Goal: Find specific page/section: Find specific page/section

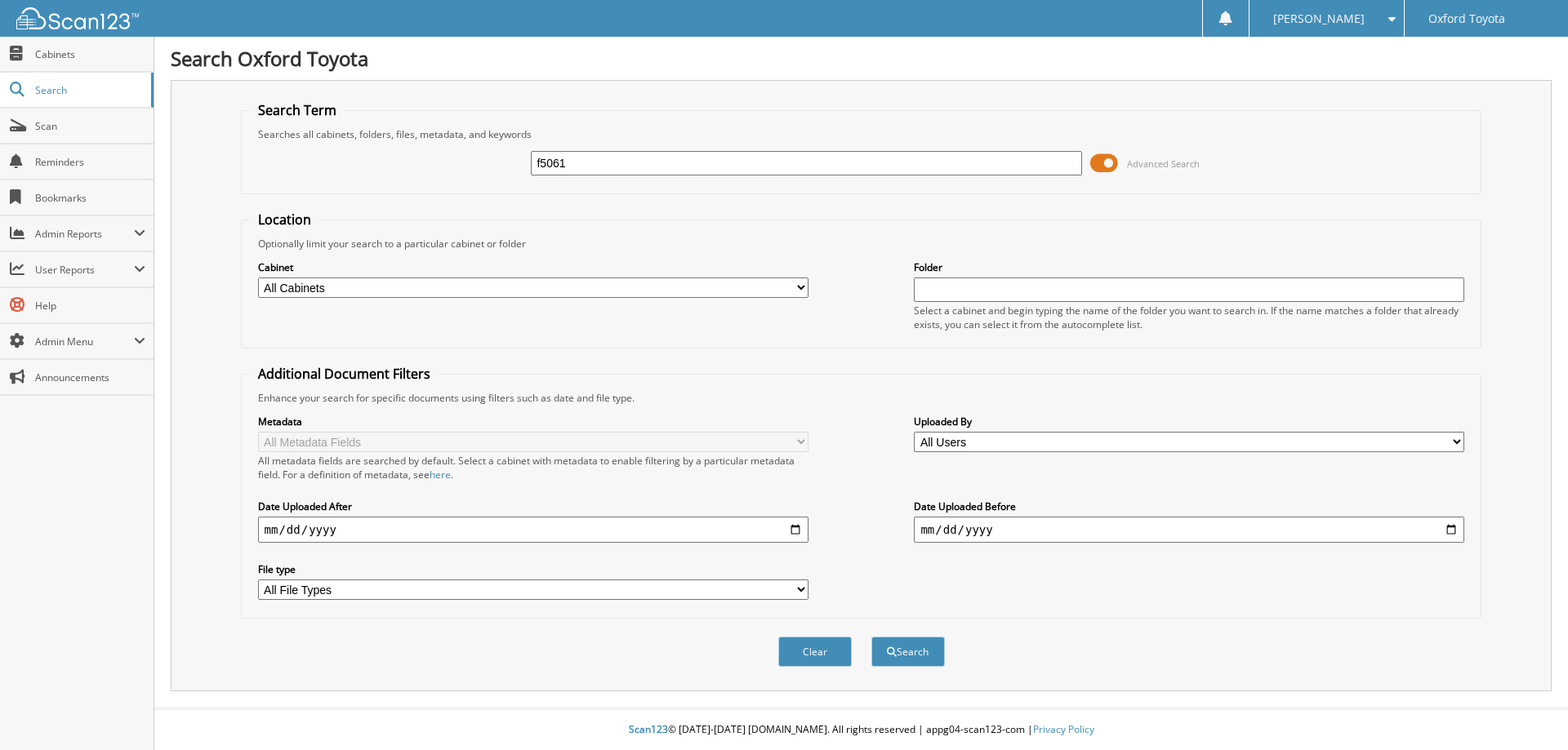
type input "f5061"
click at [872, 637] on button "Search" at bounding box center [909, 652] width 74 height 30
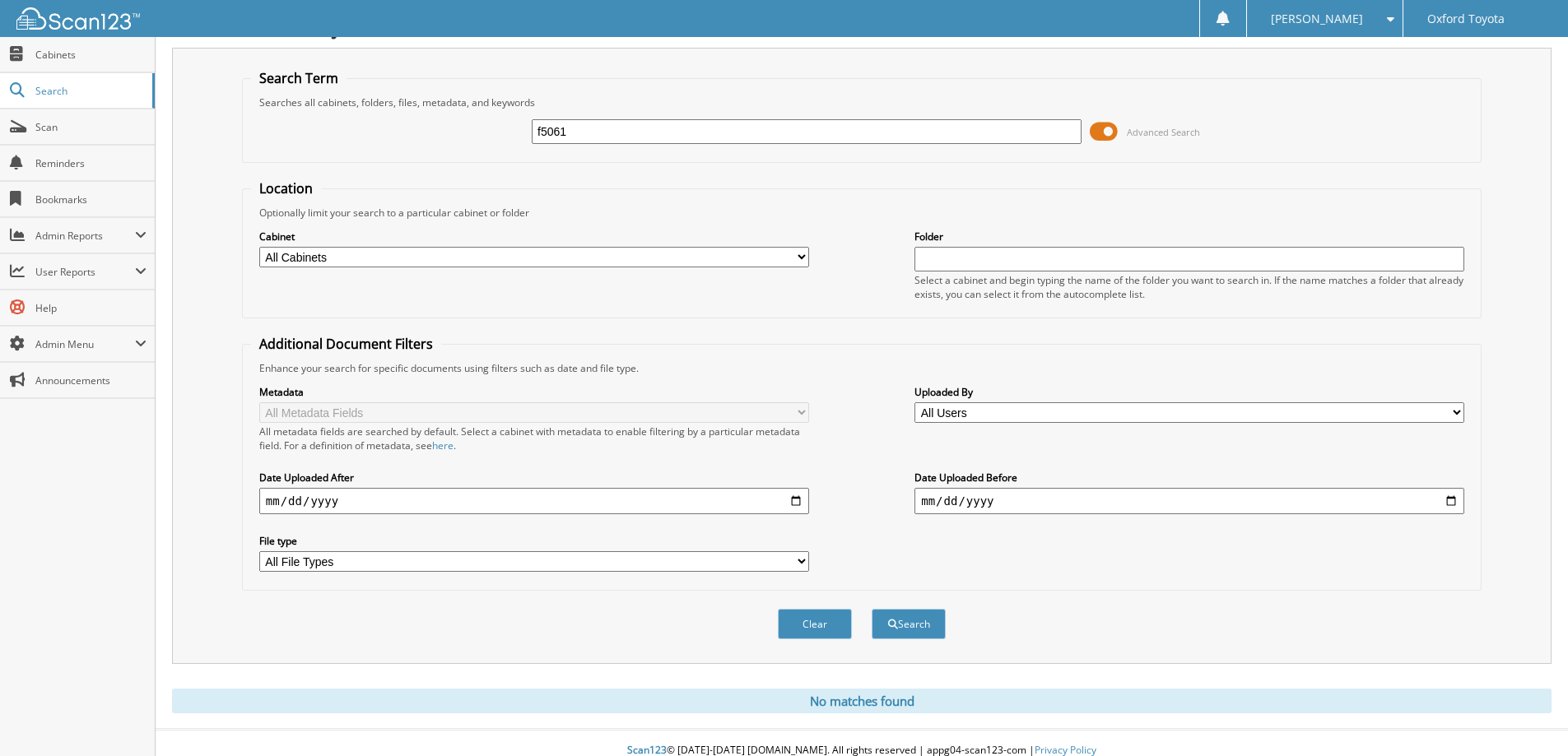
scroll to position [49, 0]
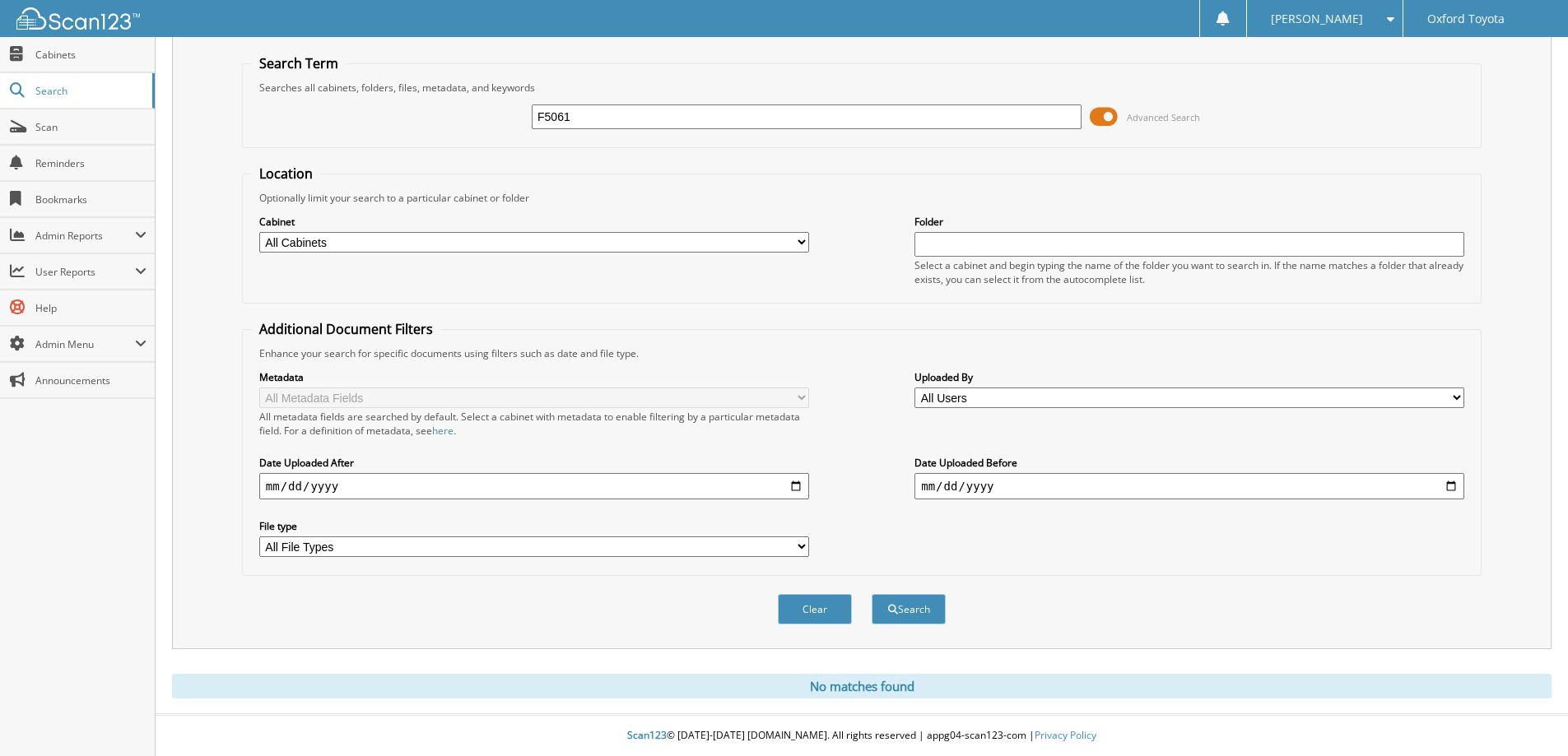
type input "F5061"
click at [872, 594] on button "Search" at bounding box center [909, 609] width 75 height 30
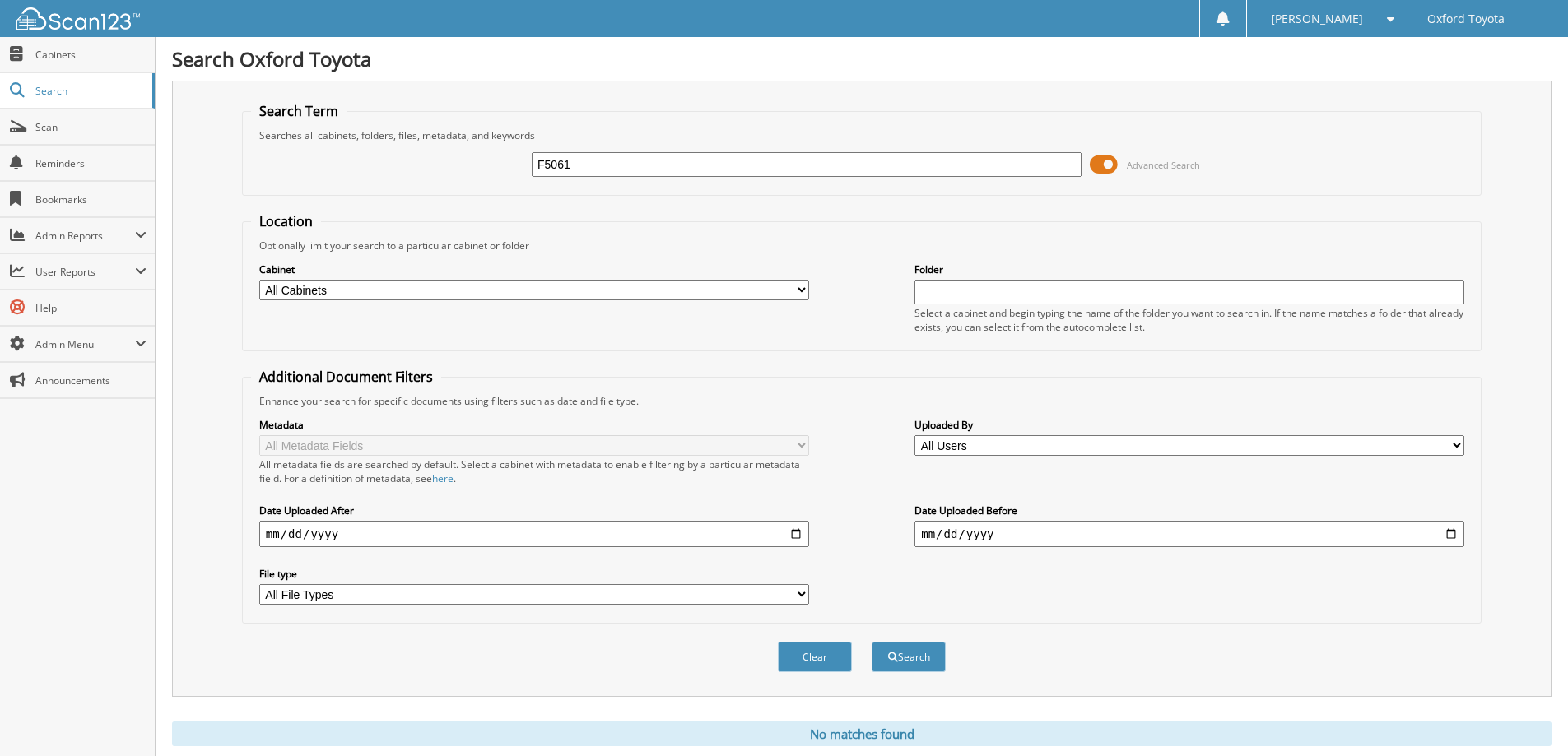
drag, startPoint x: 606, startPoint y: 149, endPoint x: 398, endPoint y: 146, distance: 208.0
click at [398, 146] on div "F5061 Advanced Search" at bounding box center [862, 164] width 1222 height 44
drag, startPoint x: 584, startPoint y: 166, endPoint x: 300, endPoint y: 144, distance: 284.9
click at [300, 144] on div "F5061 Advanced Search" at bounding box center [862, 164] width 1222 height 44
type input "6082255"
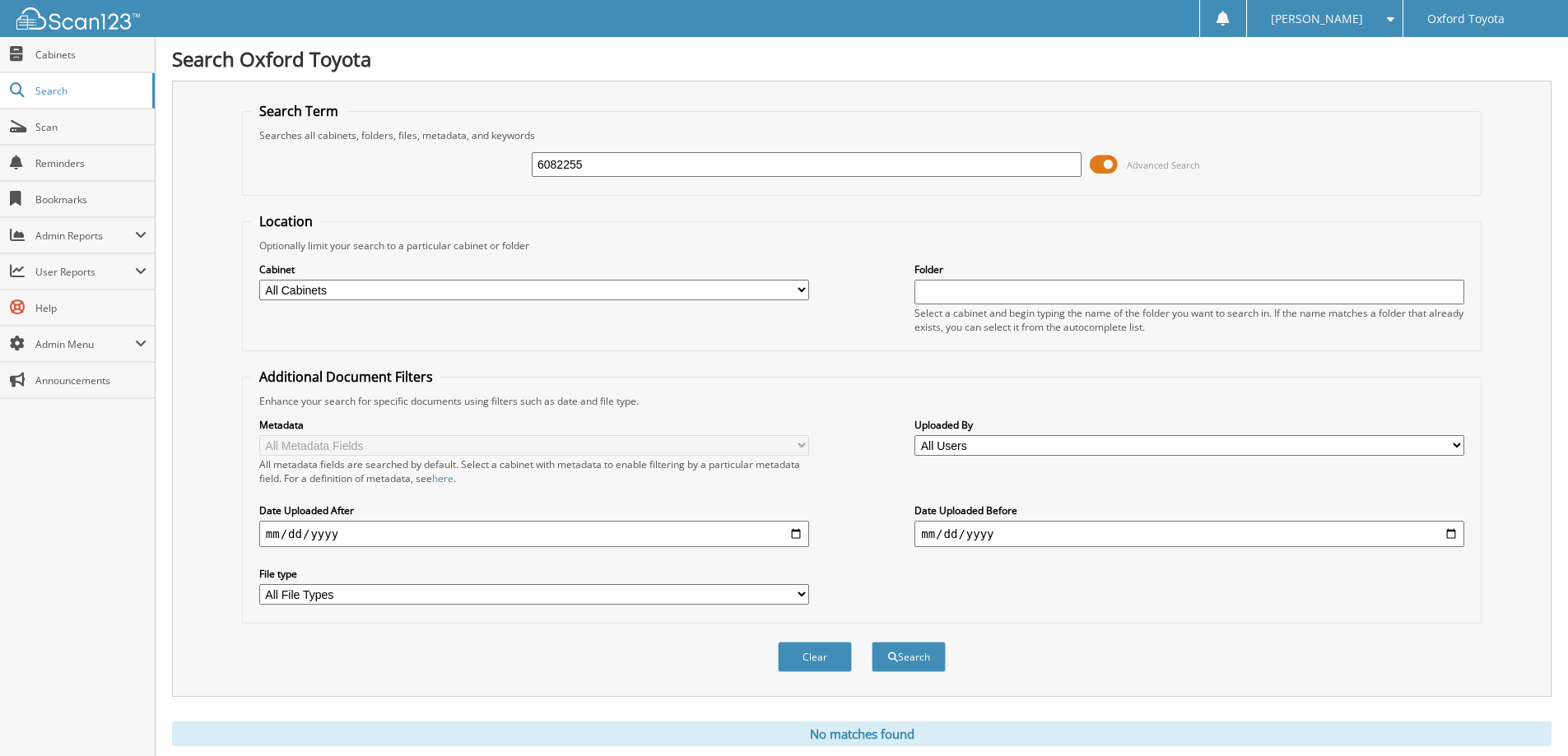
click at [872, 642] on button "Search" at bounding box center [909, 657] width 75 height 30
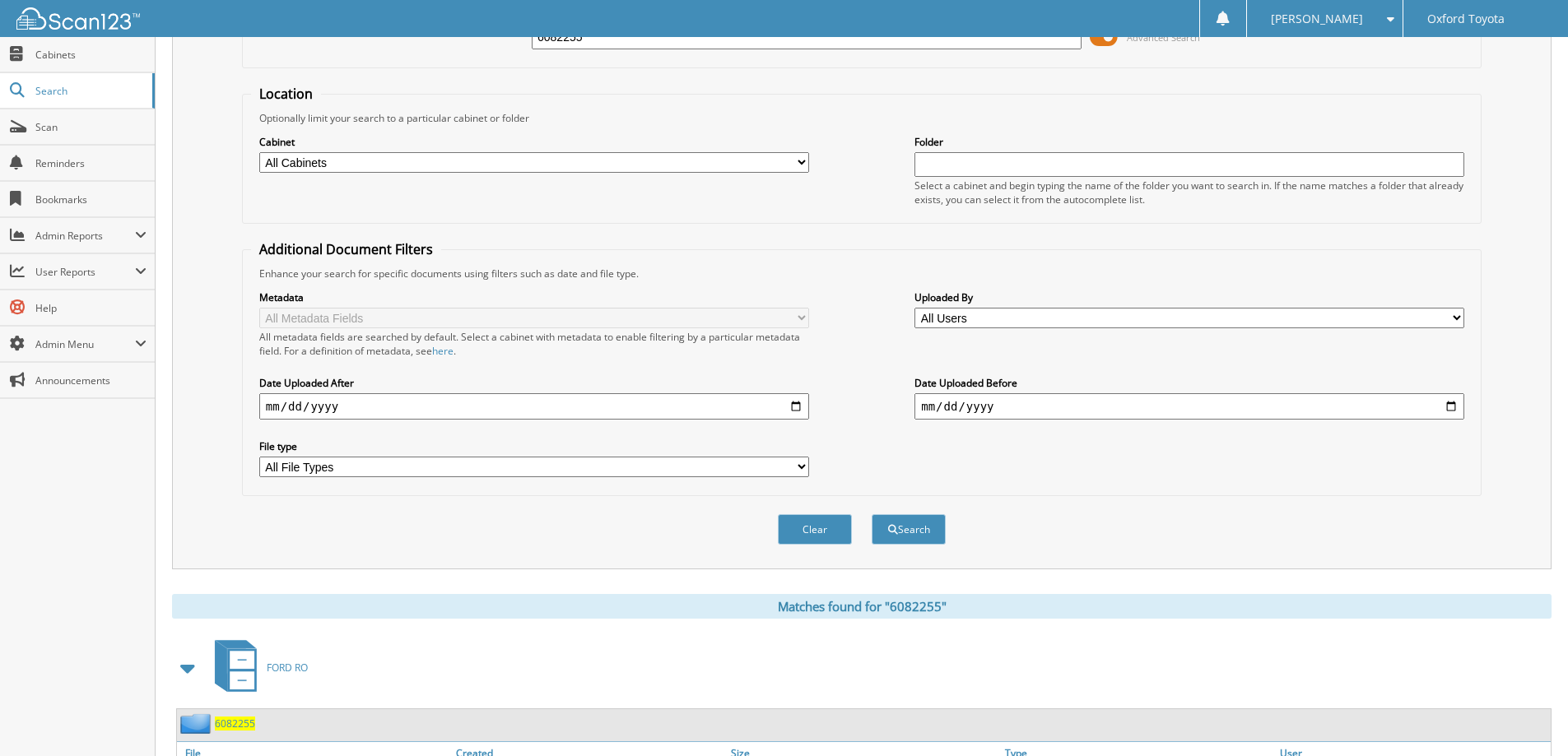
scroll to position [228, 0]
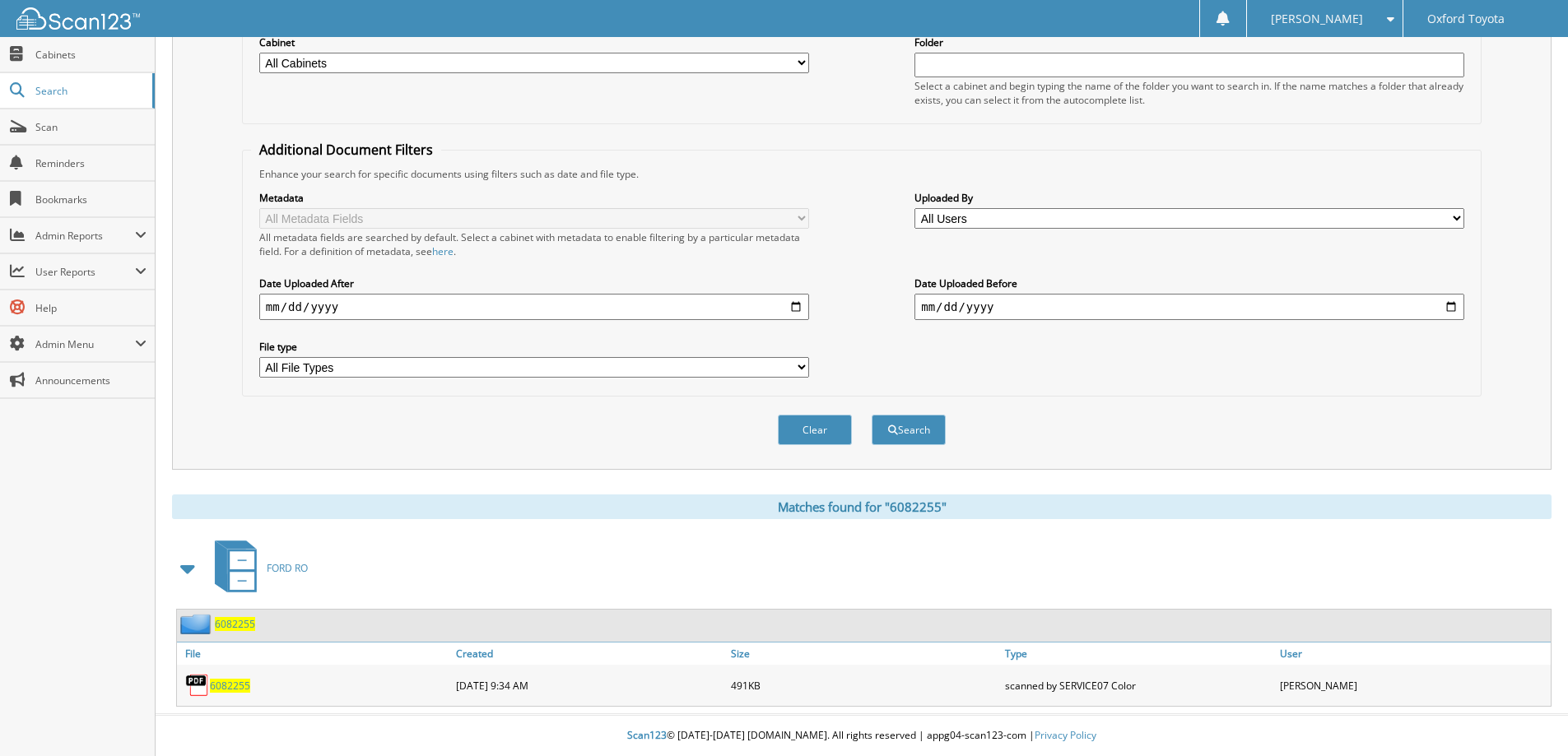
click at [238, 682] on span "6082255" at bounding box center [229, 686] width 40 height 14
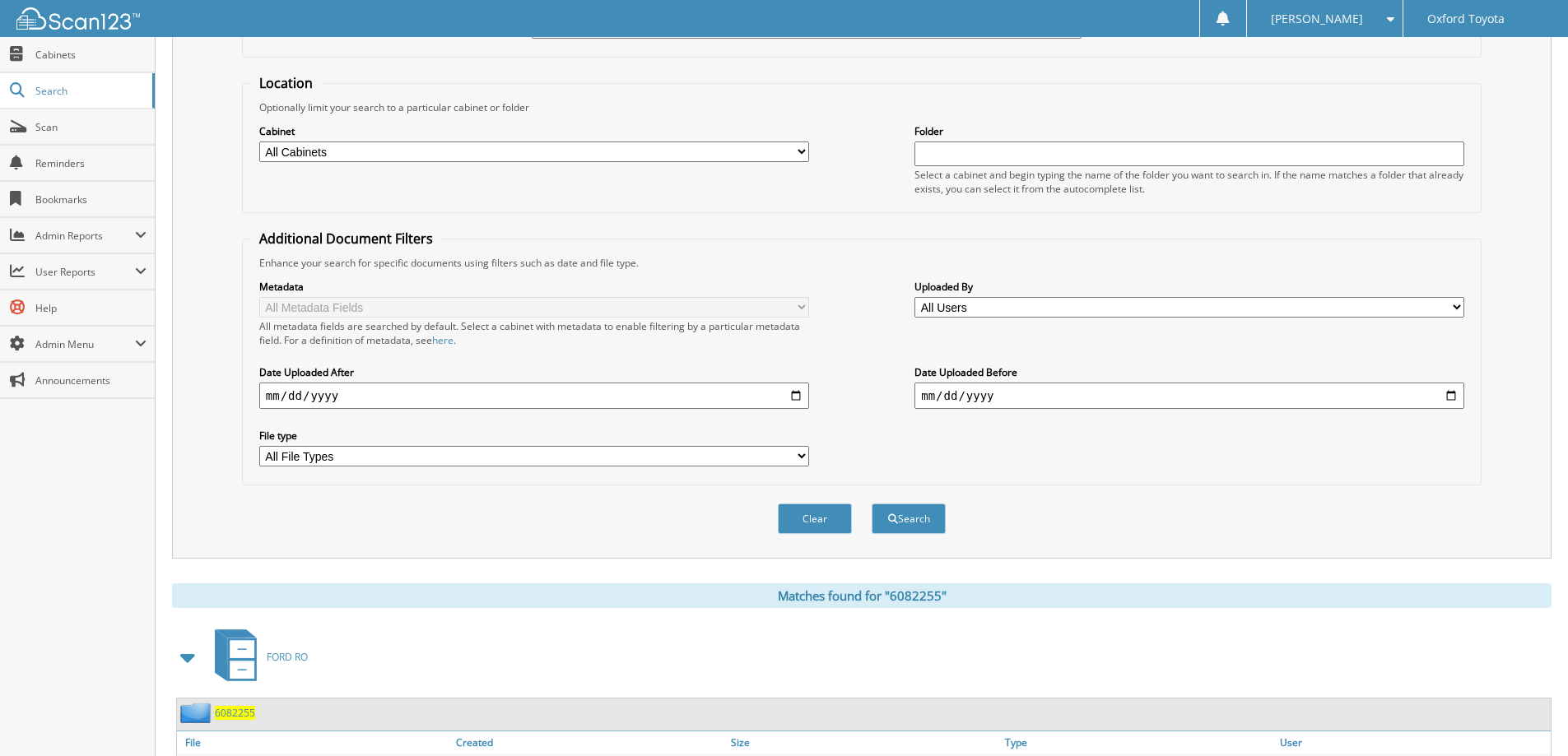
scroll to position [0, 0]
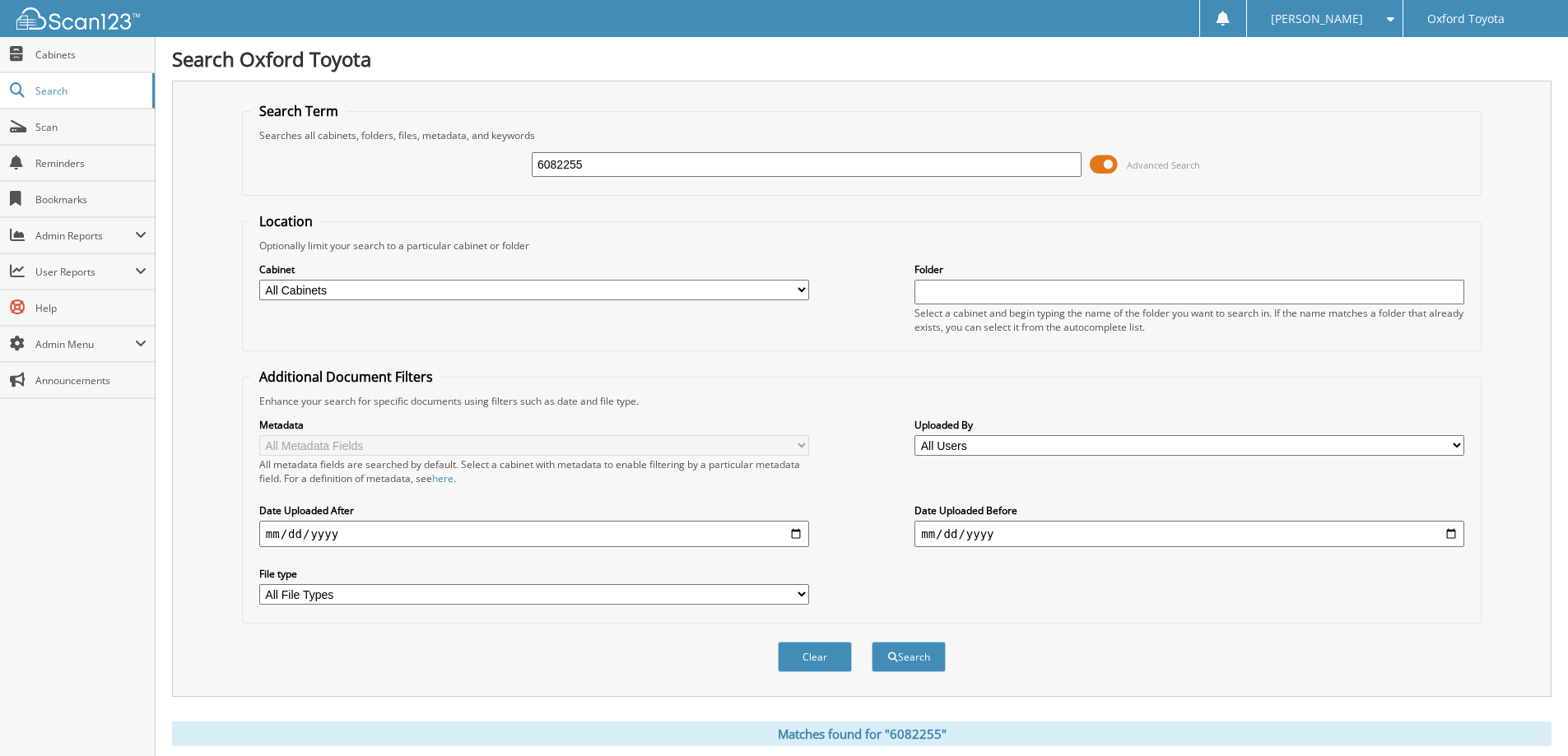
click at [682, 158] on input "6082255" at bounding box center [806, 164] width 550 height 25
type input "6082178"
click at [872, 642] on button "Search" at bounding box center [909, 657] width 75 height 30
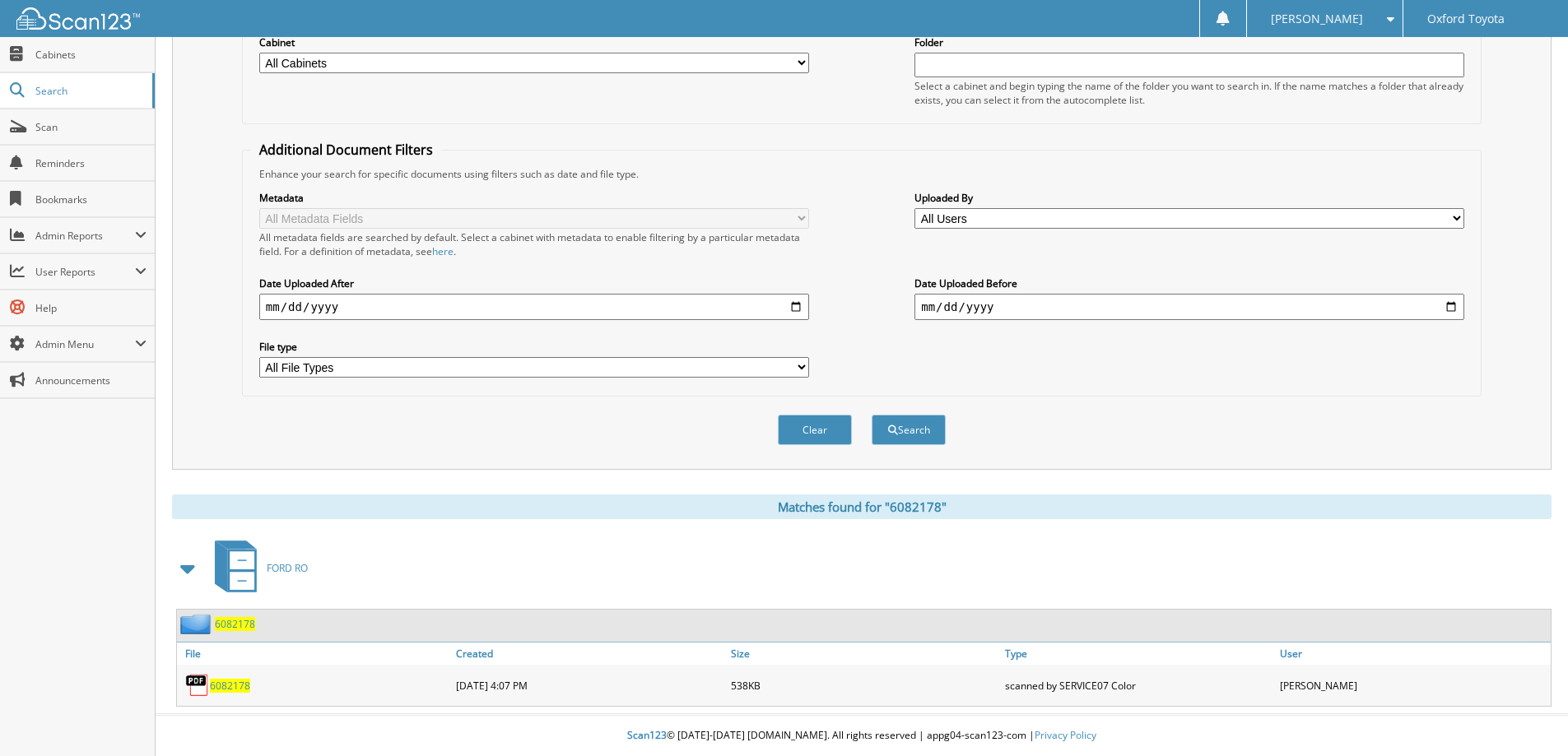
click at [229, 686] on span "6082178" at bounding box center [229, 686] width 40 height 14
